Goal: Check status: Check status

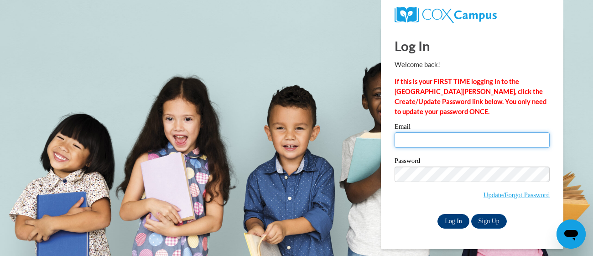
type input "taplishilda@gmail.com"
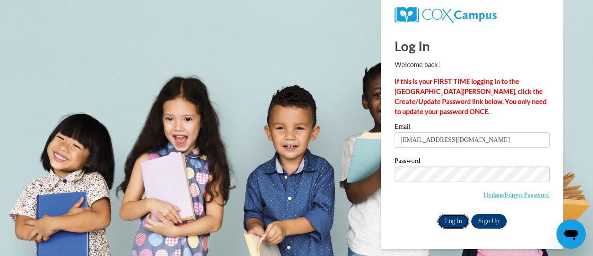
click at [459, 220] on input "Log In" at bounding box center [453, 221] width 32 height 15
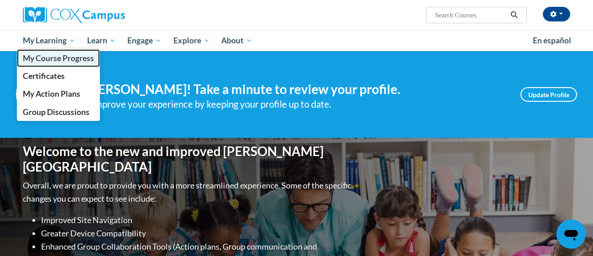
click at [57, 60] on span "My Course Progress" at bounding box center [58, 58] width 71 height 10
